Goal: Use online tool/utility: Utilize a website feature to perform a specific function

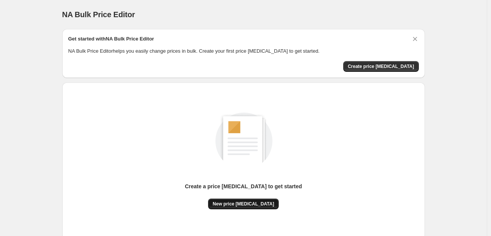
click at [266, 199] on button "New price change job" at bounding box center [243, 204] width 71 height 11
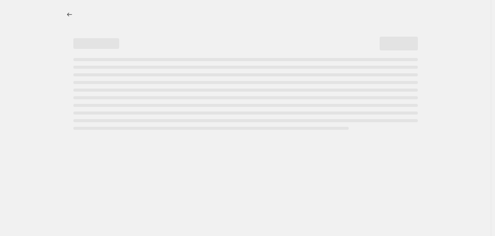
select select "percentage"
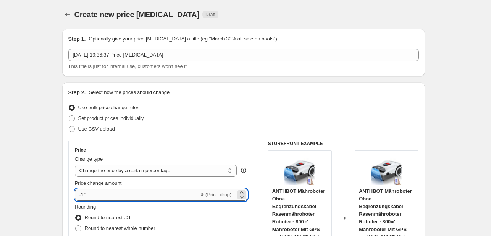
click at [105, 196] on input "-10" at bounding box center [136, 195] width 123 height 12
type input "-1"
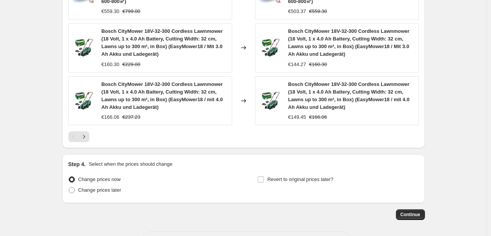
scroll to position [638, 0]
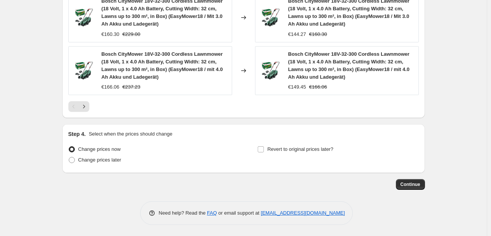
type input "-33"
click at [277, 156] on div "Revert to original prices later?" at bounding box center [337, 155] width 161 height 23
click at [400, 182] on button "Continue" at bounding box center [410, 184] width 29 height 11
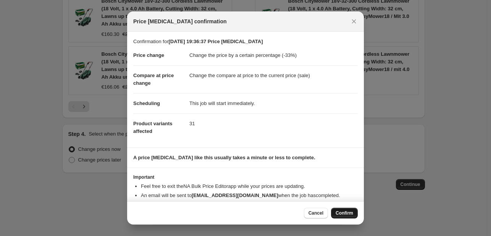
click at [340, 216] on button "Confirm" at bounding box center [344, 213] width 27 height 11
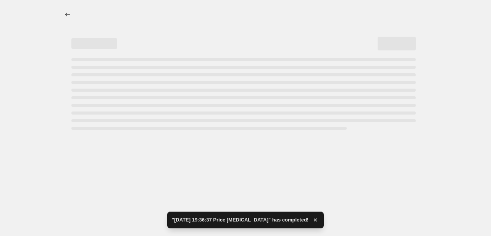
select select "percentage"
